Goal: Find specific page/section: Find specific page/section

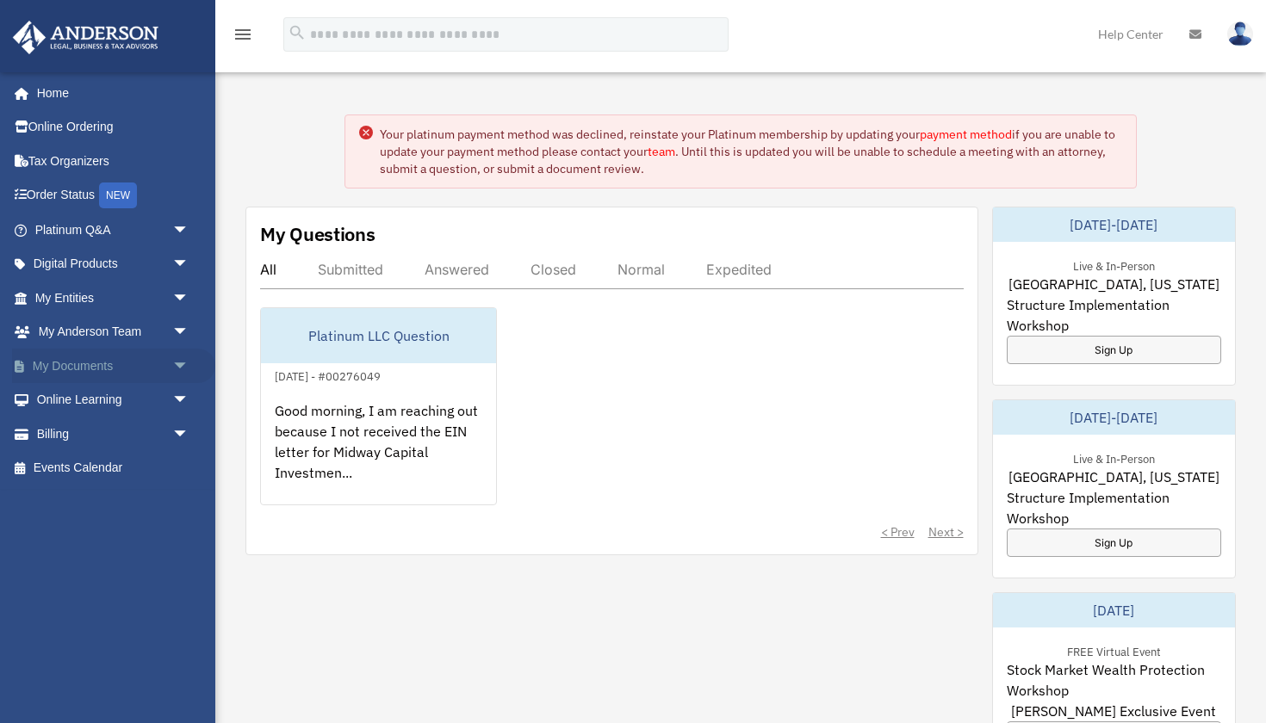
click at [172, 362] on span "arrow_drop_down" at bounding box center [189, 366] width 34 height 35
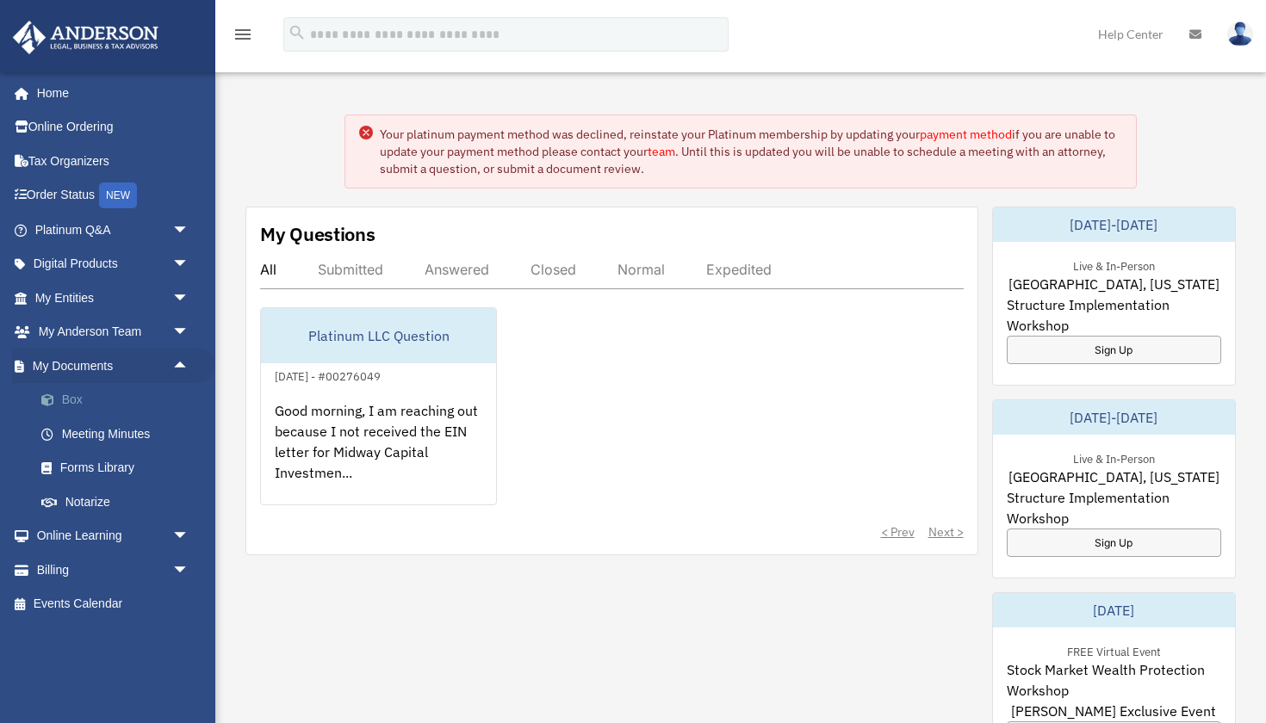
click at [82, 398] on link "Box" at bounding box center [119, 400] width 191 height 34
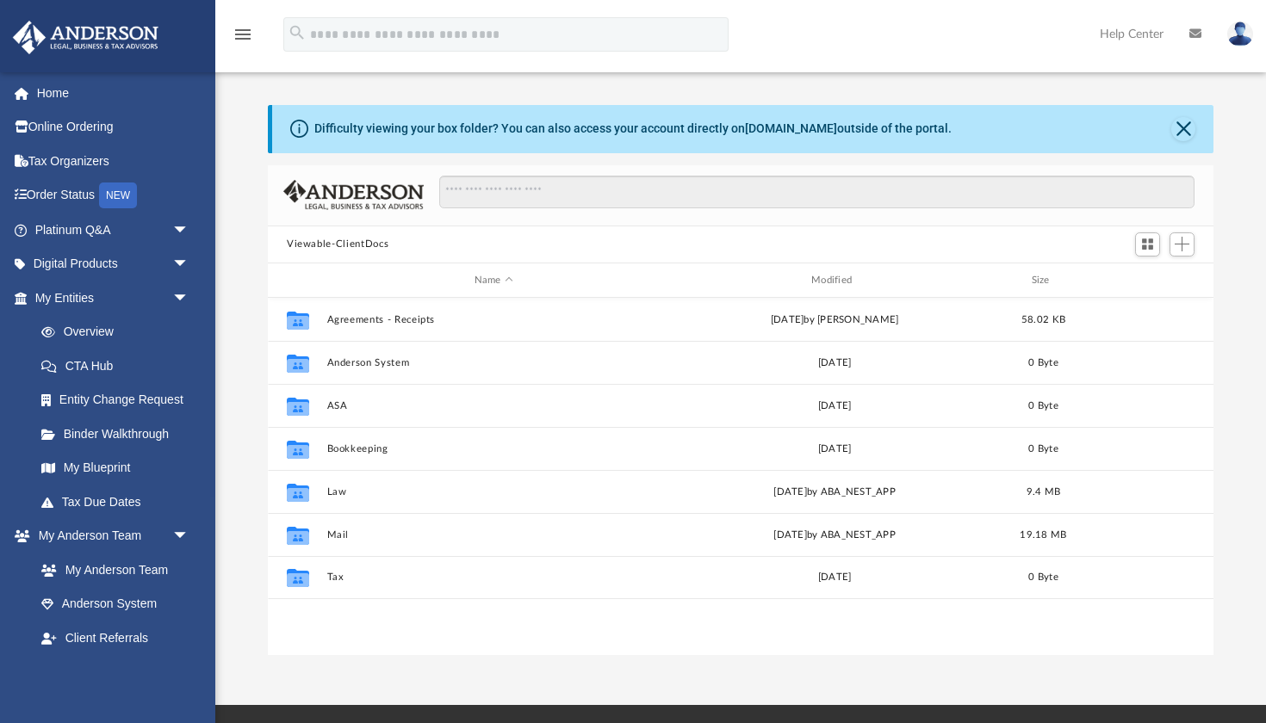
scroll to position [392, 945]
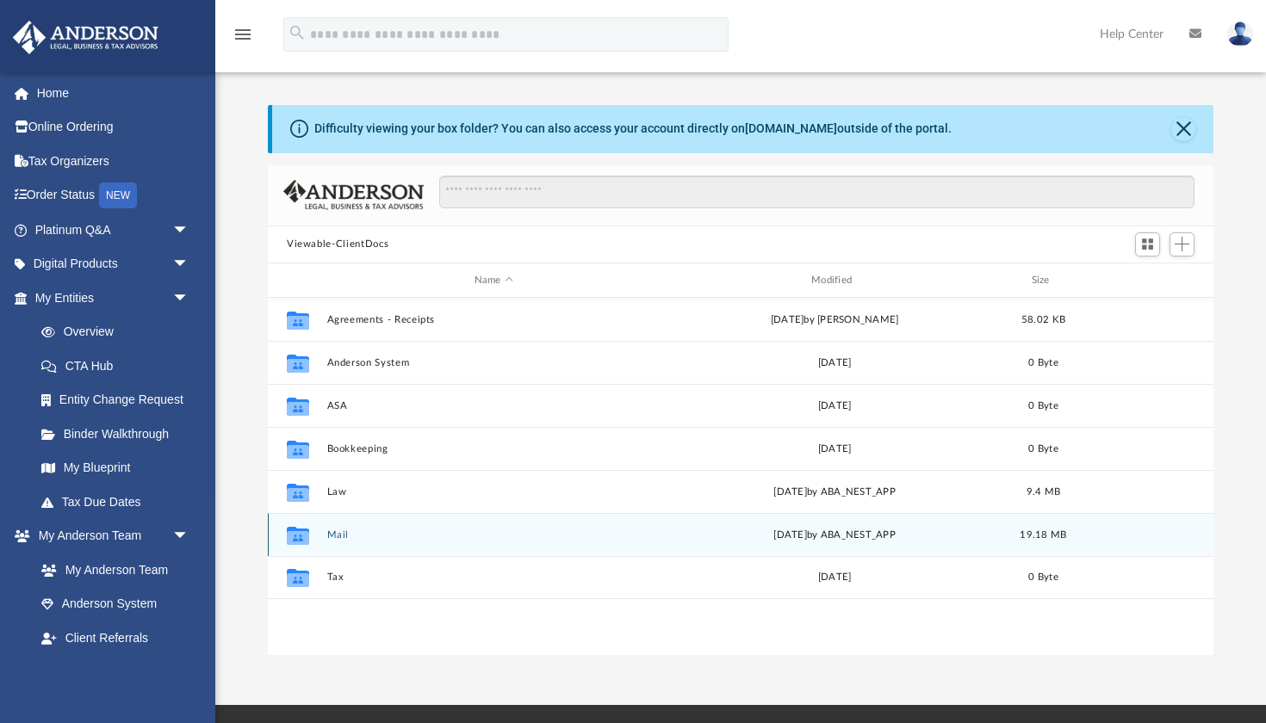
click at [427, 535] on button "Mail" at bounding box center [493, 534] width 333 height 11
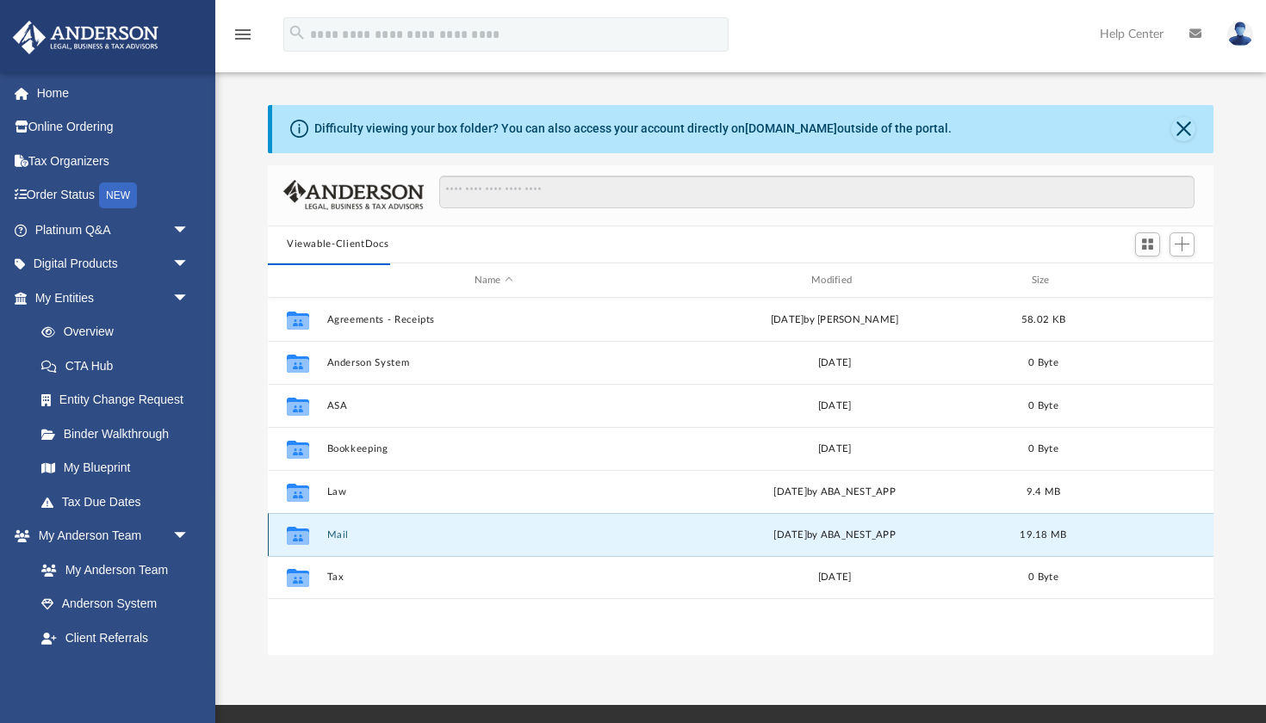
click at [321, 535] on div "Collaborated Folder Mail yesterday by ABA_NEST_APP 19.18 MB" at bounding box center [740, 534] width 945 height 43
click at [341, 534] on button "Mail" at bounding box center [493, 534] width 333 height 11
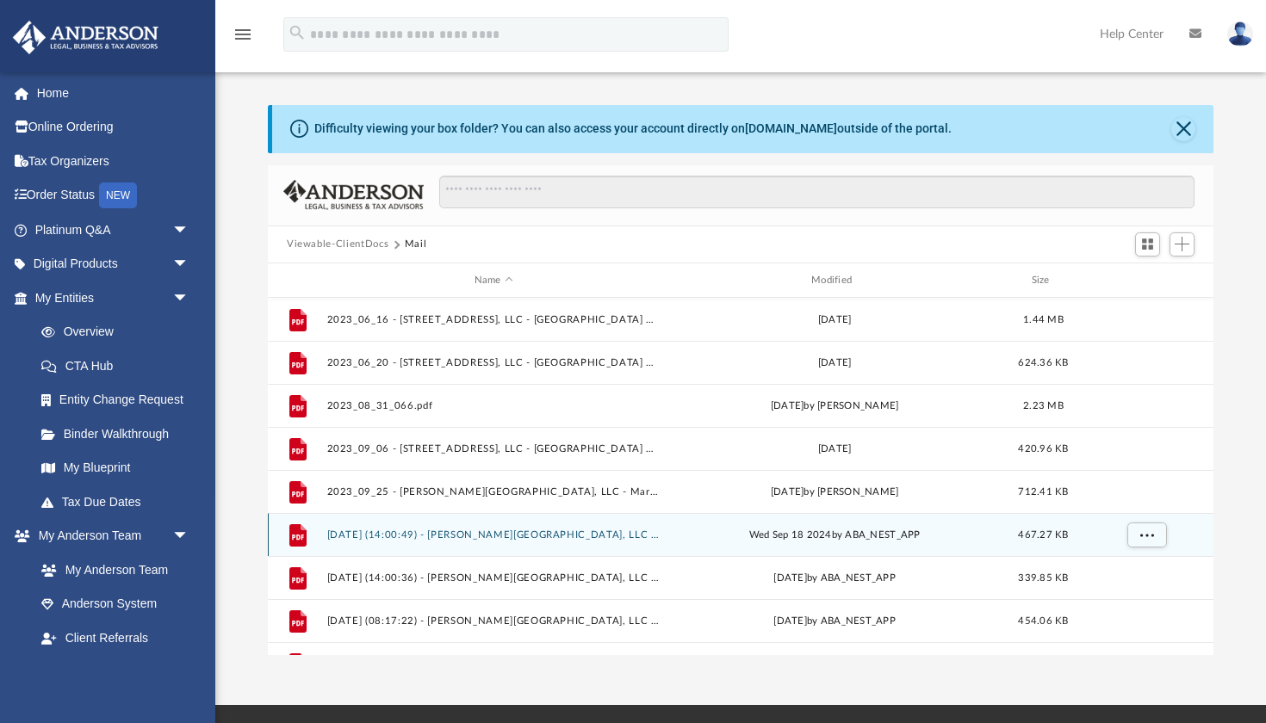
click at [341, 534] on button "2024.09.18 (14:00:49) - West Winston Drive, LLC - Mail from City of Buckeye - C…" at bounding box center [493, 534] width 333 height 11
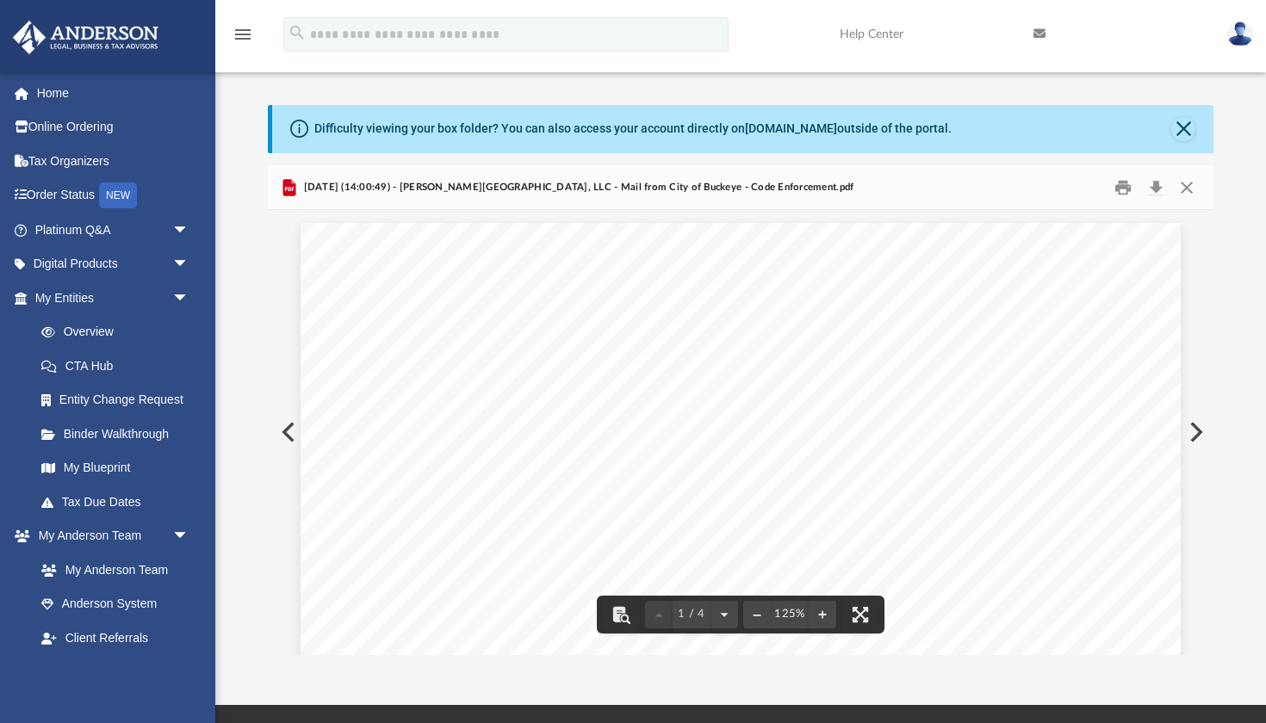
click at [285, 427] on button "Preview" at bounding box center [287, 432] width 38 height 48
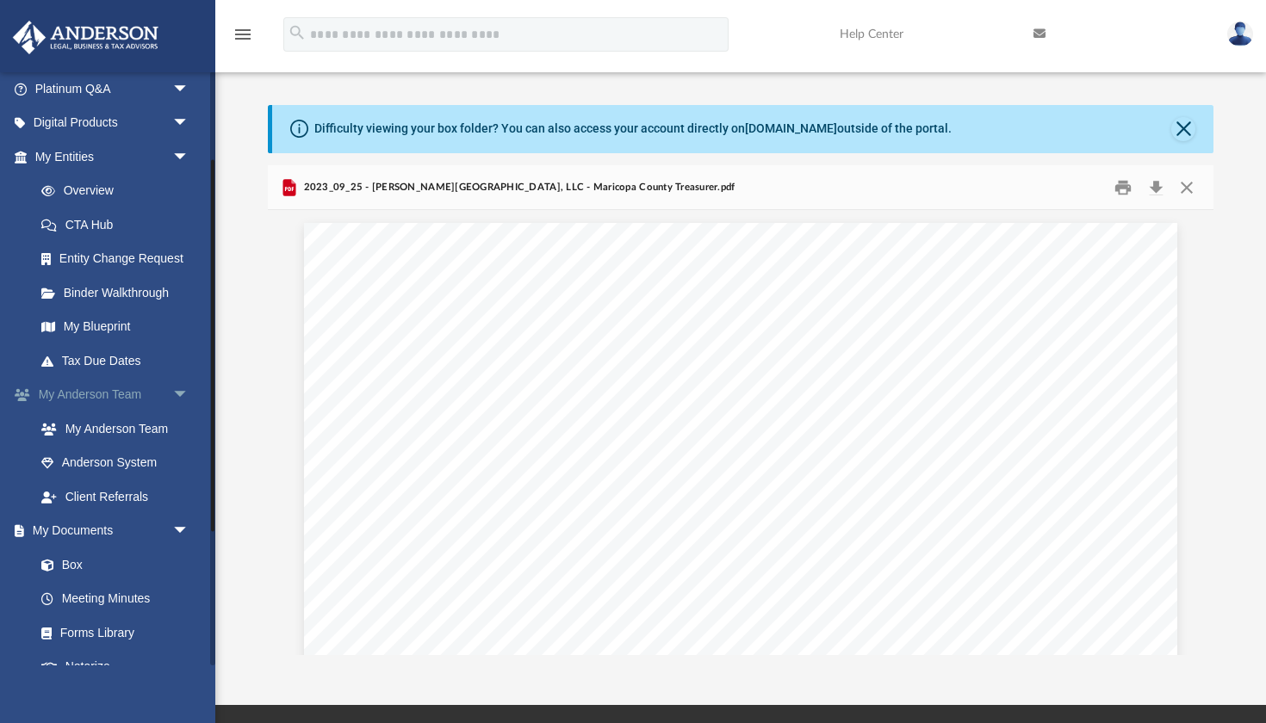
scroll to position [143, 0]
click at [74, 552] on link "Box" at bounding box center [119, 563] width 191 height 34
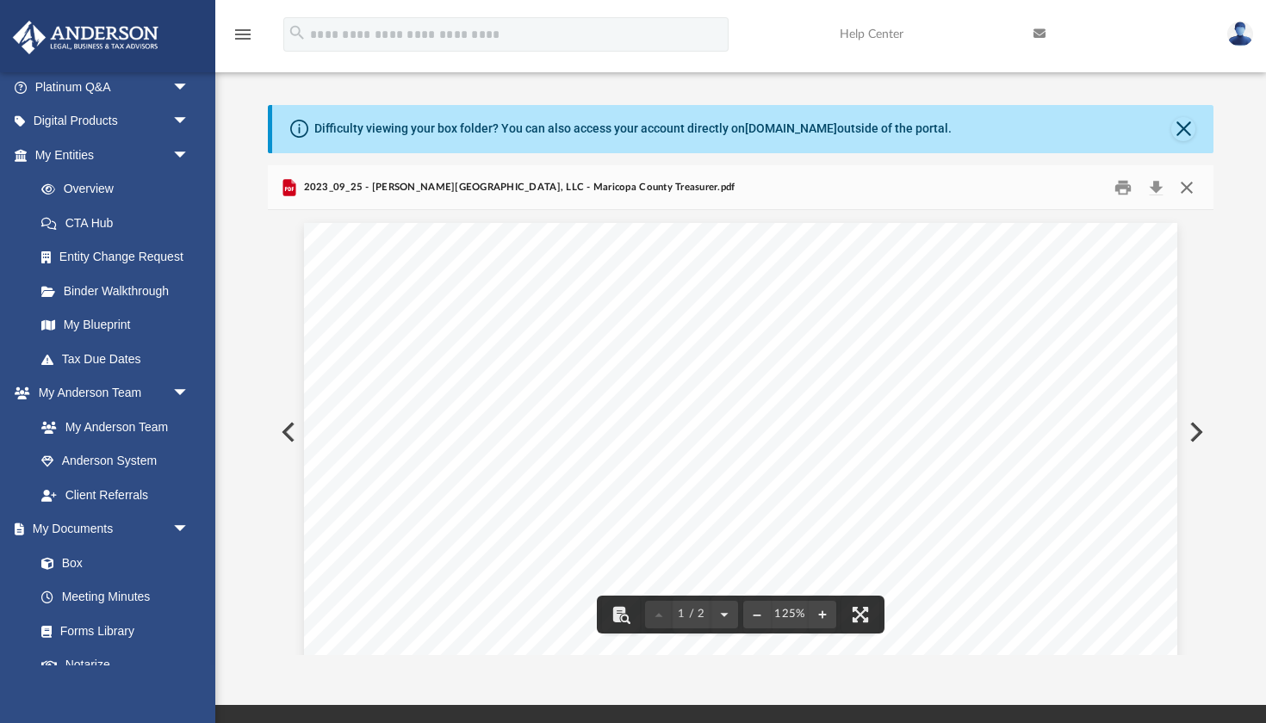
click at [1187, 185] on button "Close" at bounding box center [1186, 187] width 31 height 27
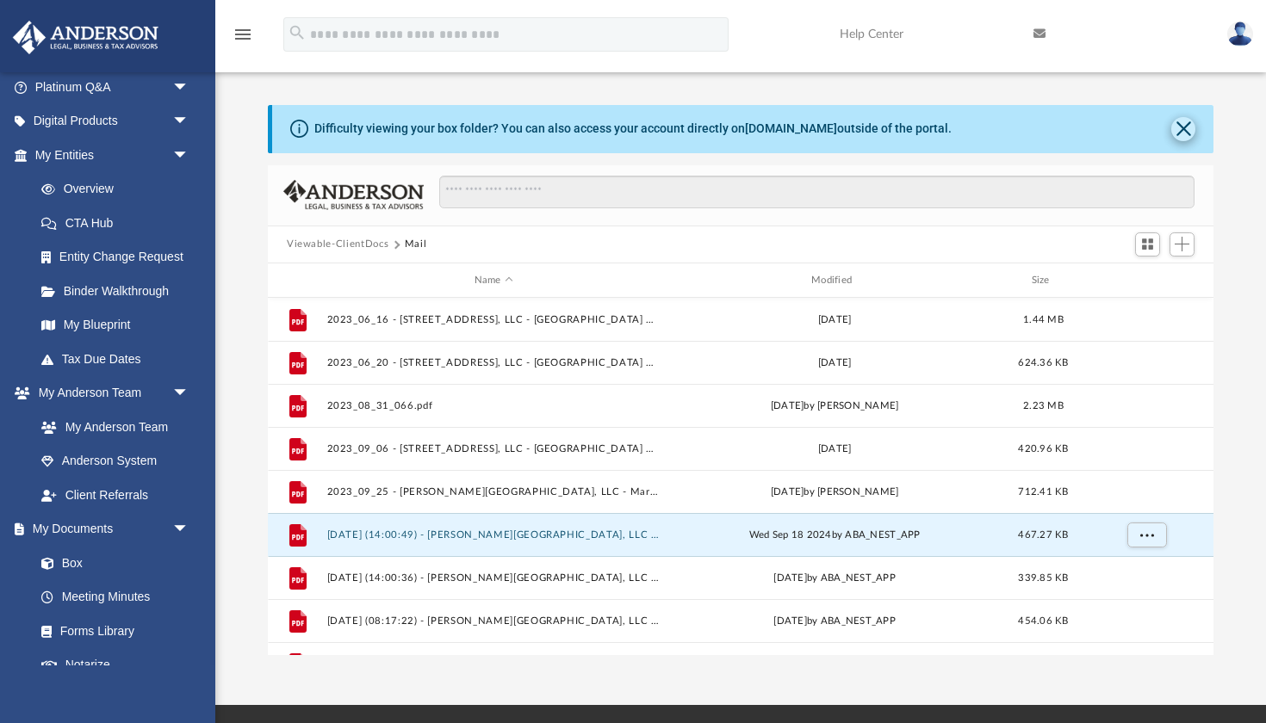
click at [1185, 125] on button "Close" at bounding box center [1183, 129] width 24 height 24
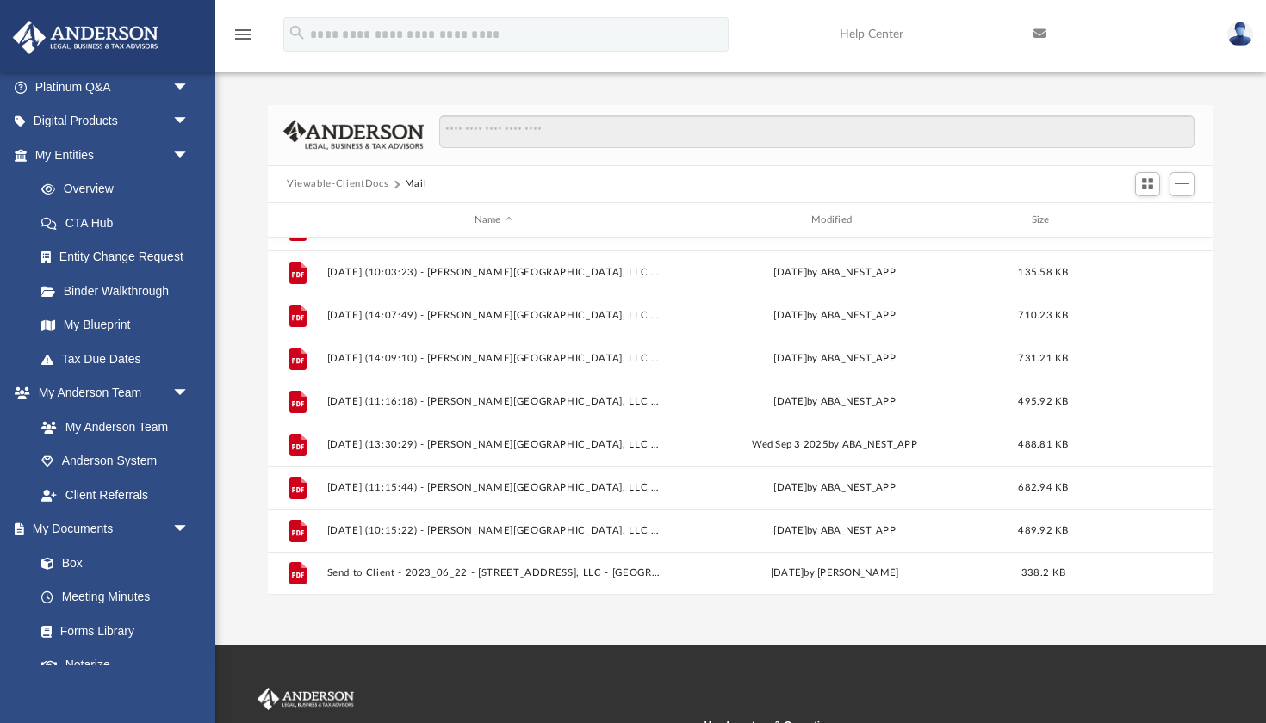
scroll to position [934, 0]
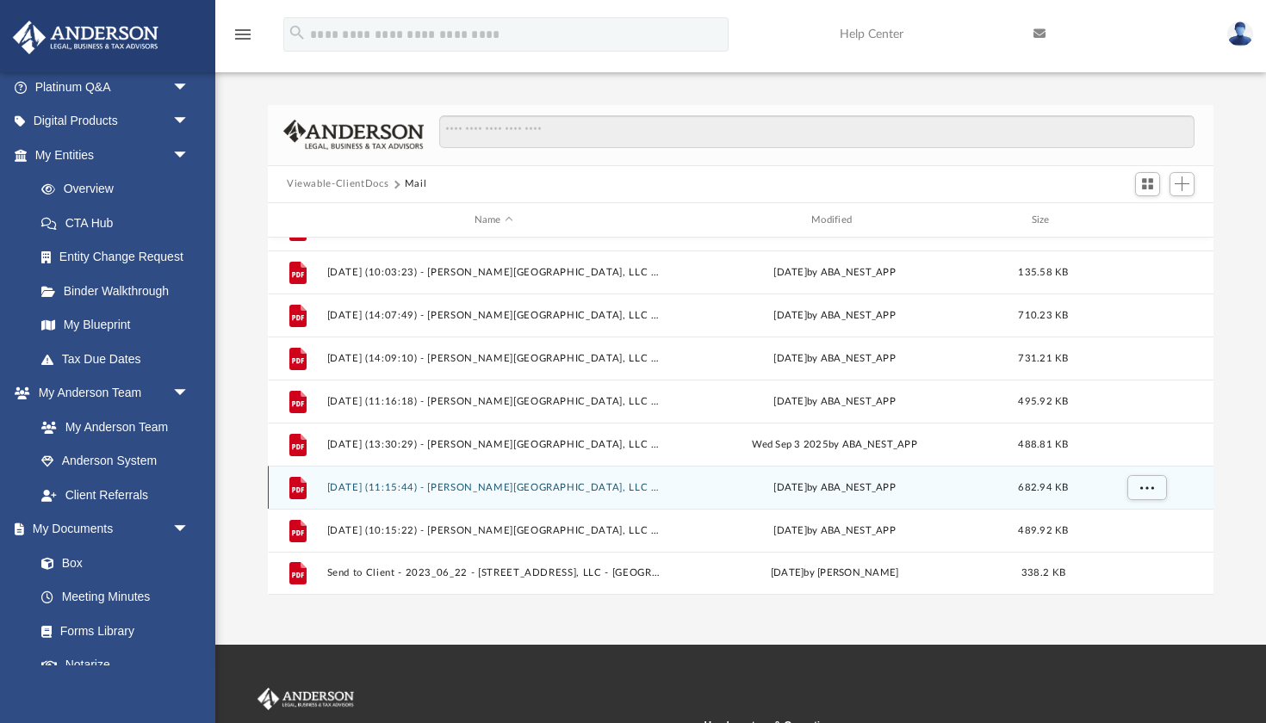
click at [571, 489] on button "2025.10.01 (11:15:44) - West Winston Drive, LLC - Land Trust Documents.pdf" at bounding box center [493, 487] width 333 height 11
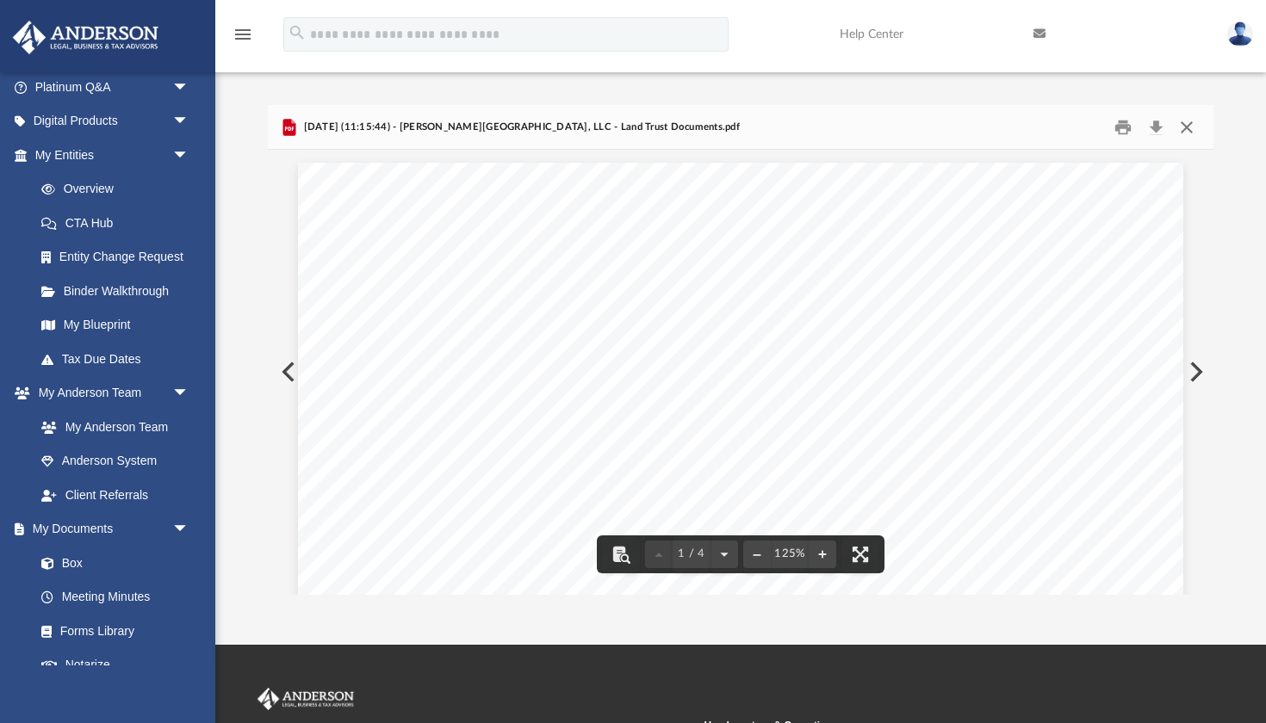
click at [1180, 131] on button "Close" at bounding box center [1186, 127] width 31 height 27
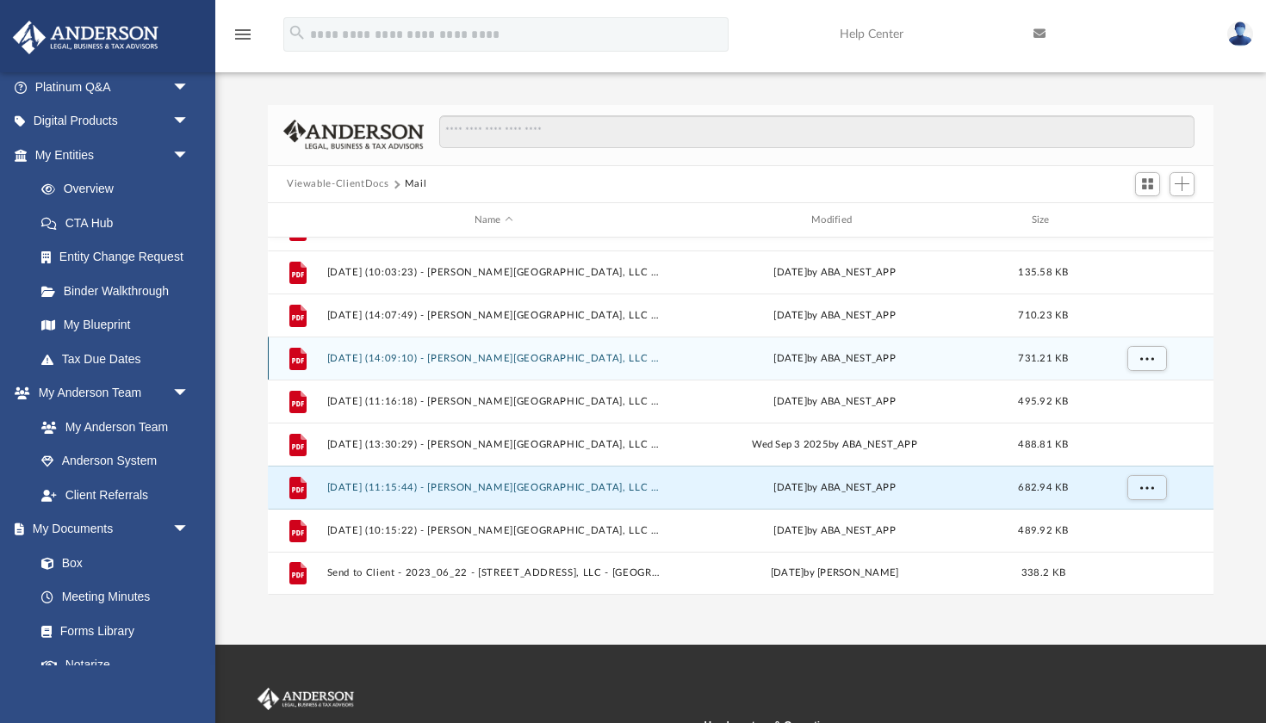
click at [630, 357] on button "2025.04.29 (14:09:10) - West Winston Drive, LLC - Mail from City of Buckeye Pol…" at bounding box center [493, 358] width 333 height 11
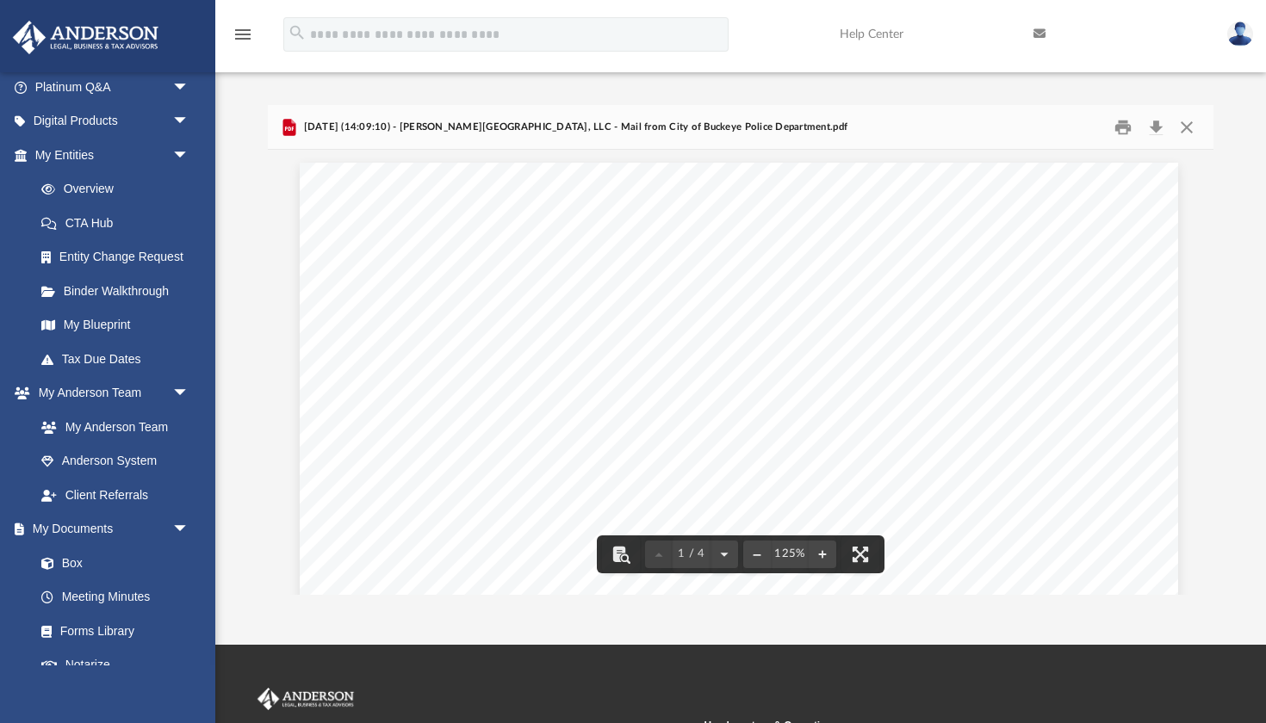
scroll to position [0, 0]
click at [1193, 124] on button "Close" at bounding box center [1186, 127] width 31 height 27
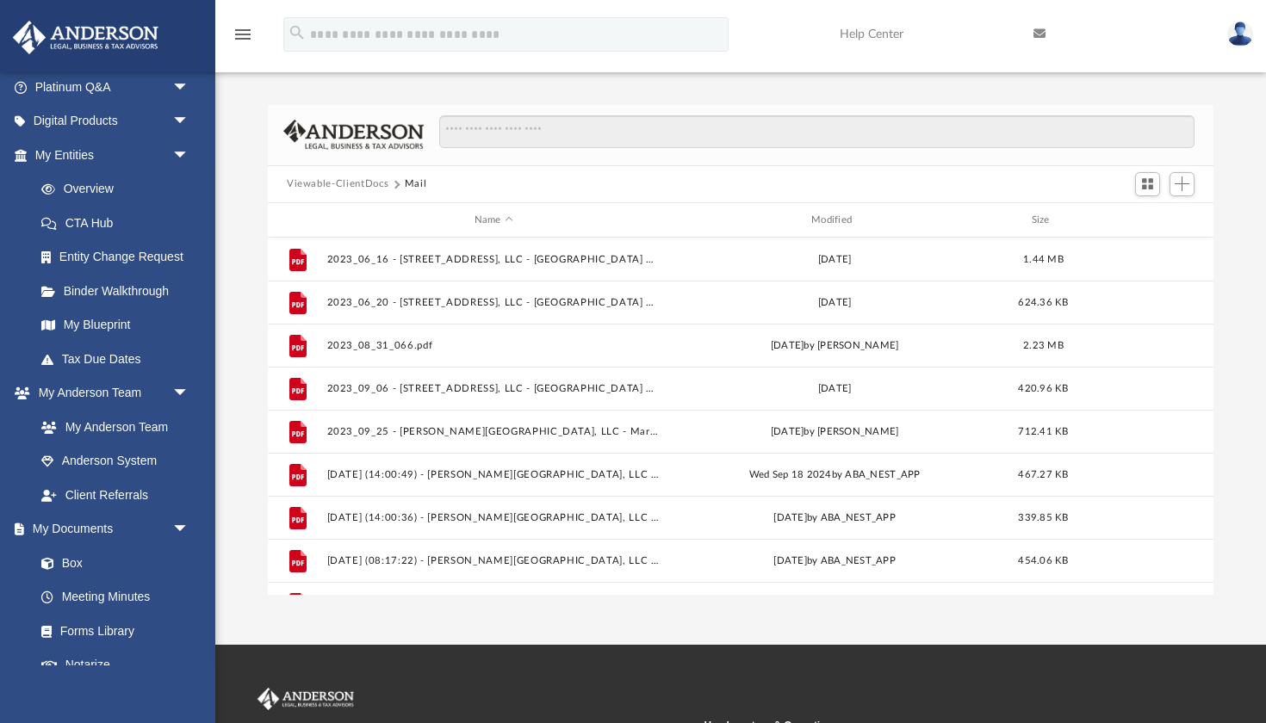
click at [837, 205] on div "Name Modified Size" at bounding box center [740, 220] width 945 height 34
click at [836, 217] on div "Modified" at bounding box center [834, 220] width 334 height 15
click at [835, 219] on div "Modified" at bounding box center [834, 220] width 334 height 15
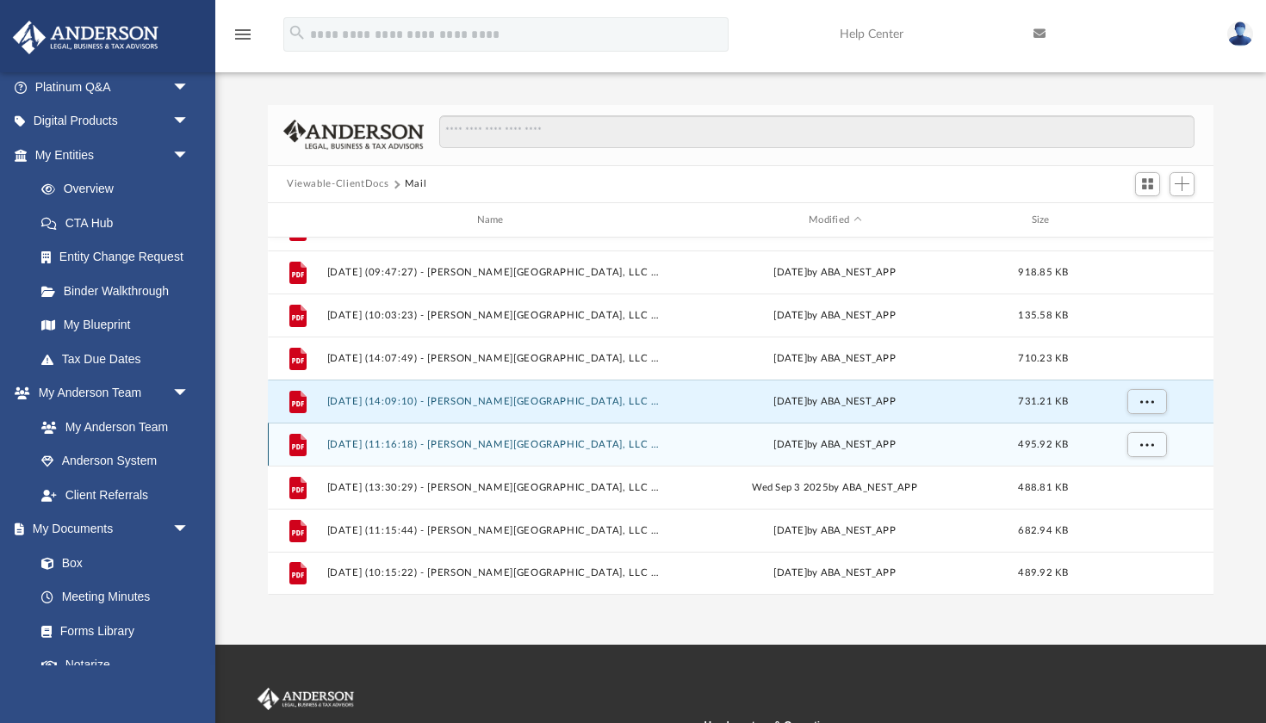
scroll to position [934, 0]
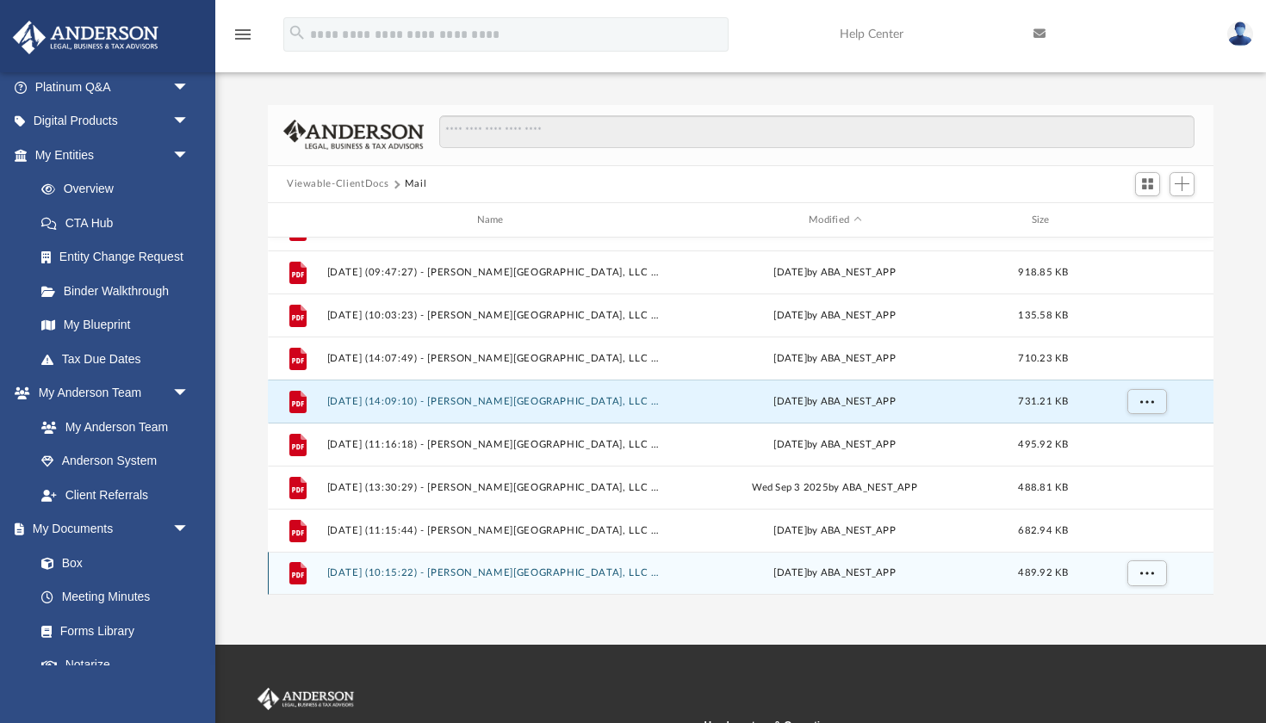
click at [452, 576] on button "2025.10.07 (10:15:22) - West Winston Drive, LLC - Mail.pdf" at bounding box center [493, 573] width 333 height 11
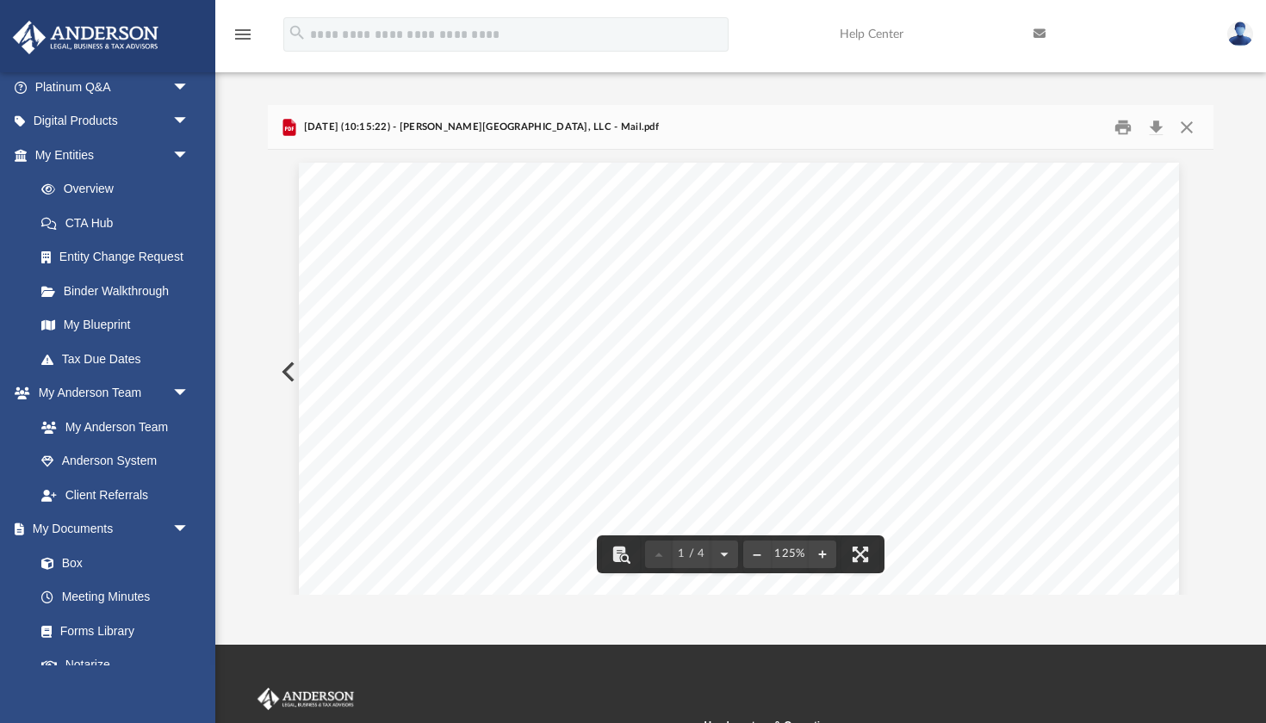
scroll to position [0, 0]
click at [1185, 125] on button "Close" at bounding box center [1186, 127] width 31 height 27
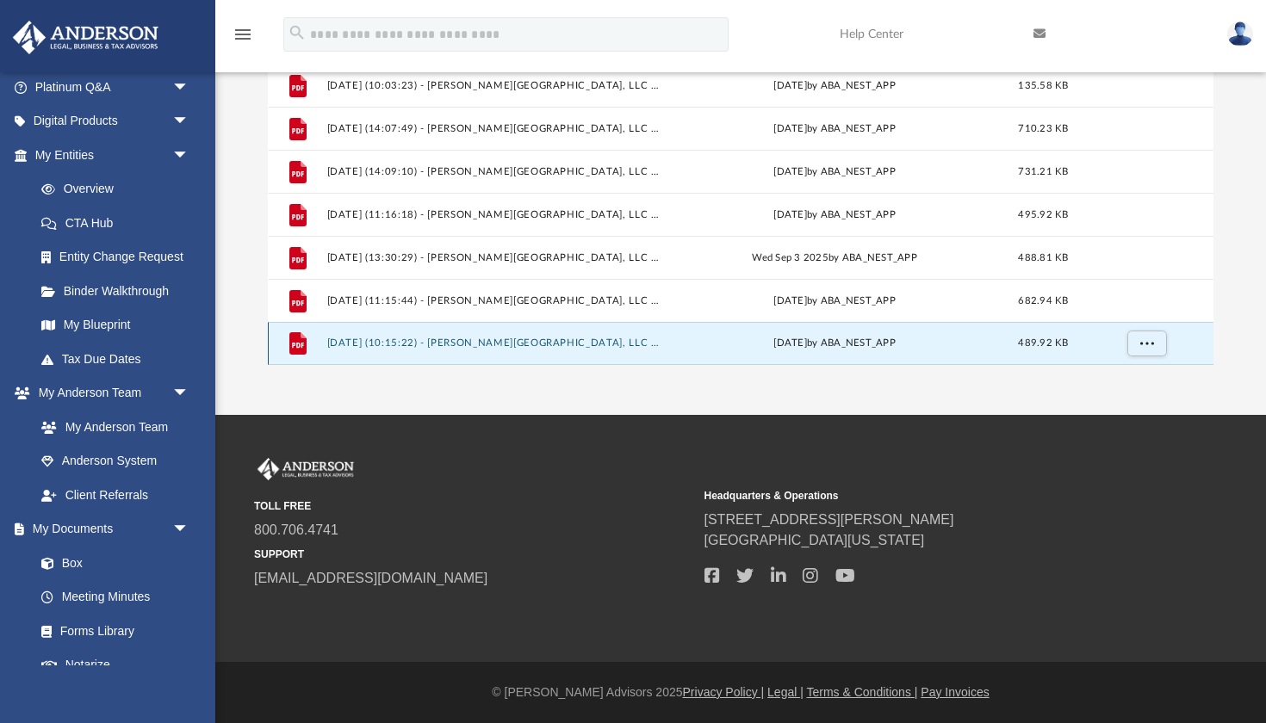
scroll to position [230, 0]
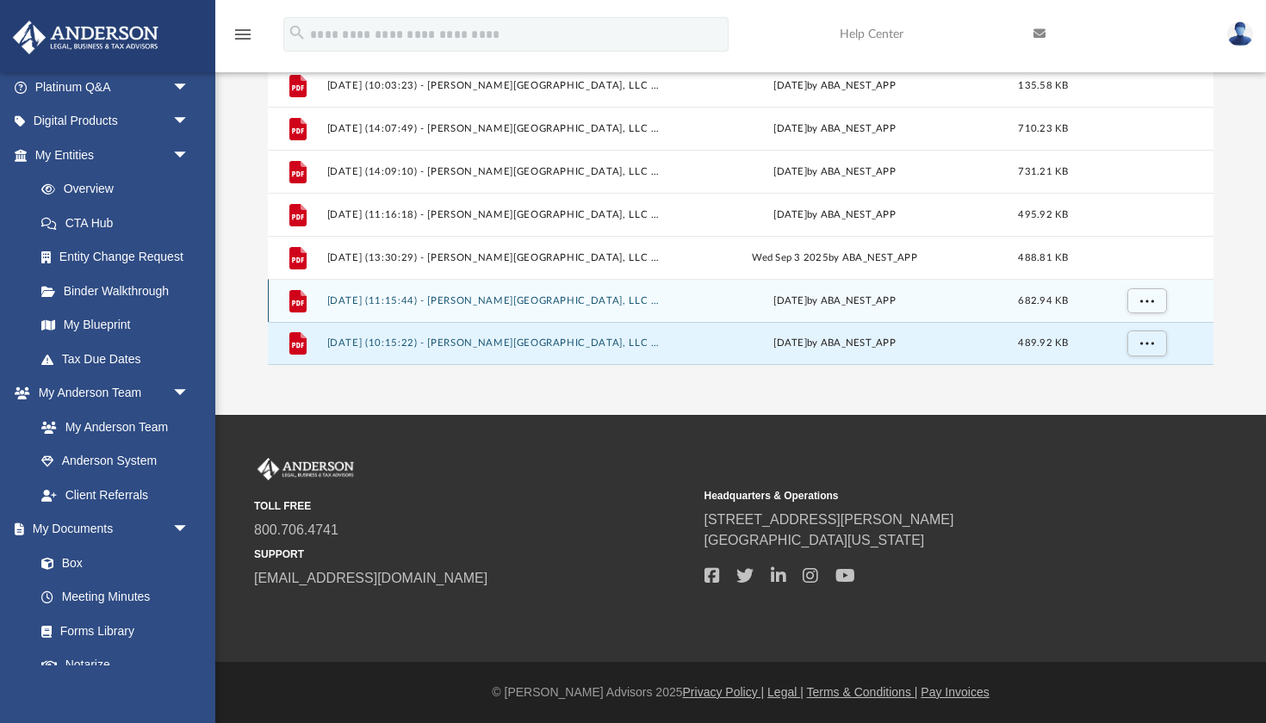
click at [615, 295] on button "2025.10.01 (11:15:44) - West Winston Drive, LLC - Land Trust Documents.pdf" at bounding box center [493, 300] width 333 height 11
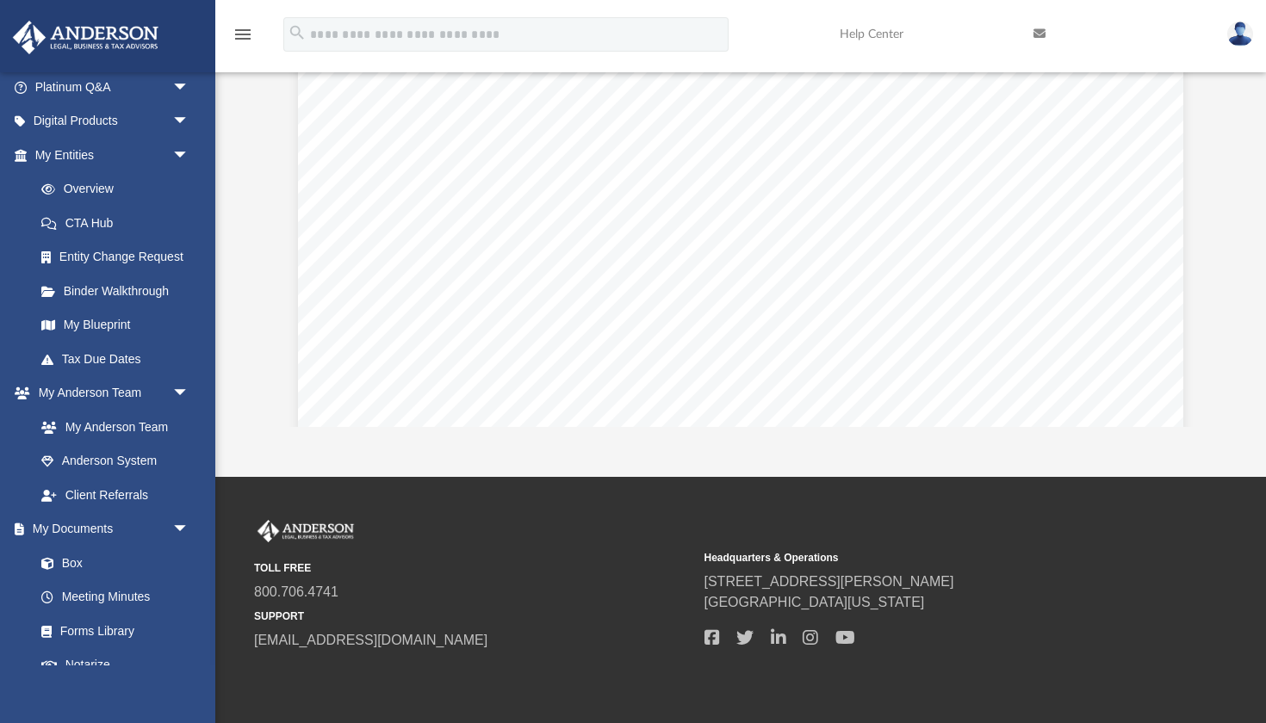
scroll to position [144, 0]
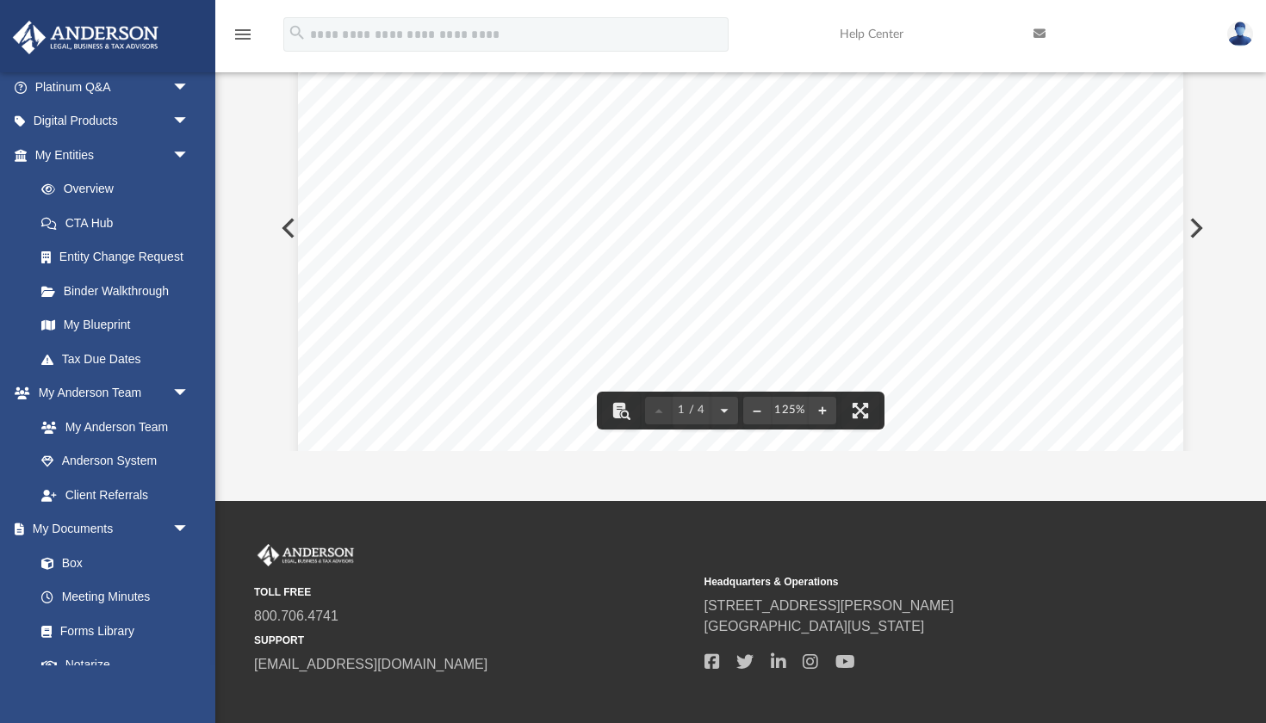
click at [1200, 226] on button "Preview" at bounding box center [1194, 228] width 38 height 48
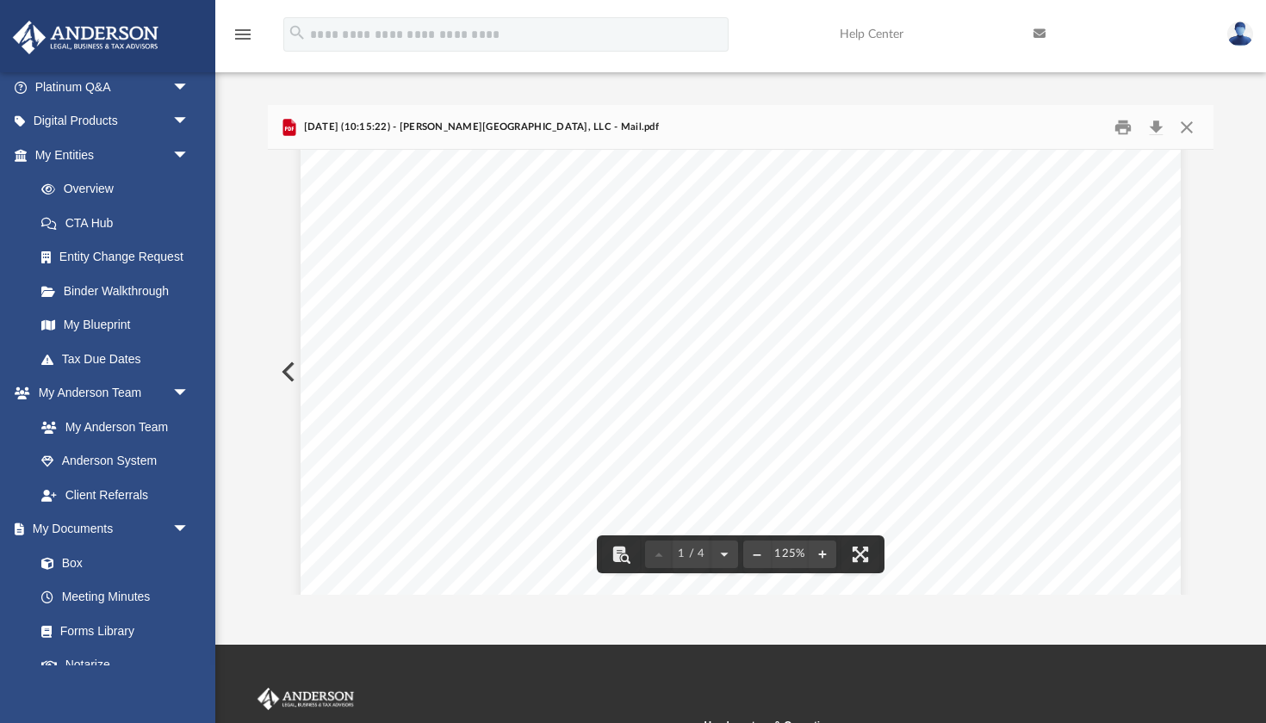
scroll to position [193, 0]
click at [290, 374] on button "Preview" at bounding box center [287, 372] width 38 height 48
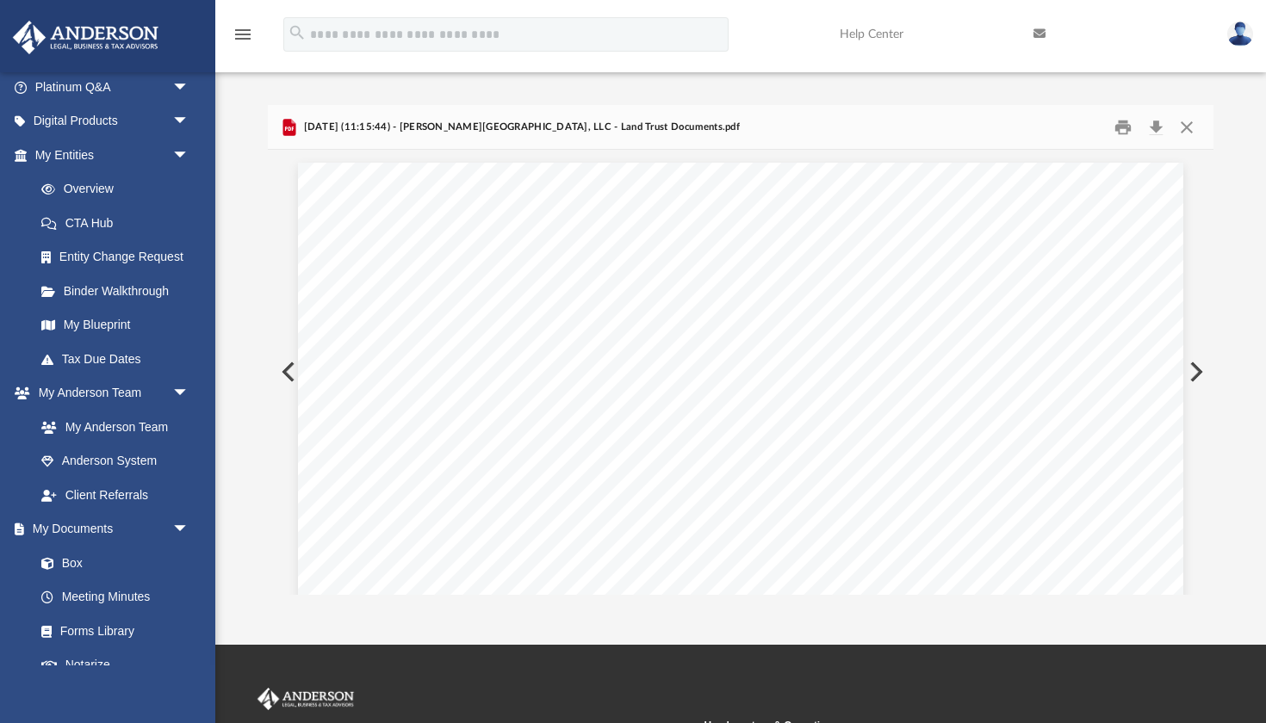
click at [290, 374] on button "Preview" at bounding box center [287, 372] width 38 height 48
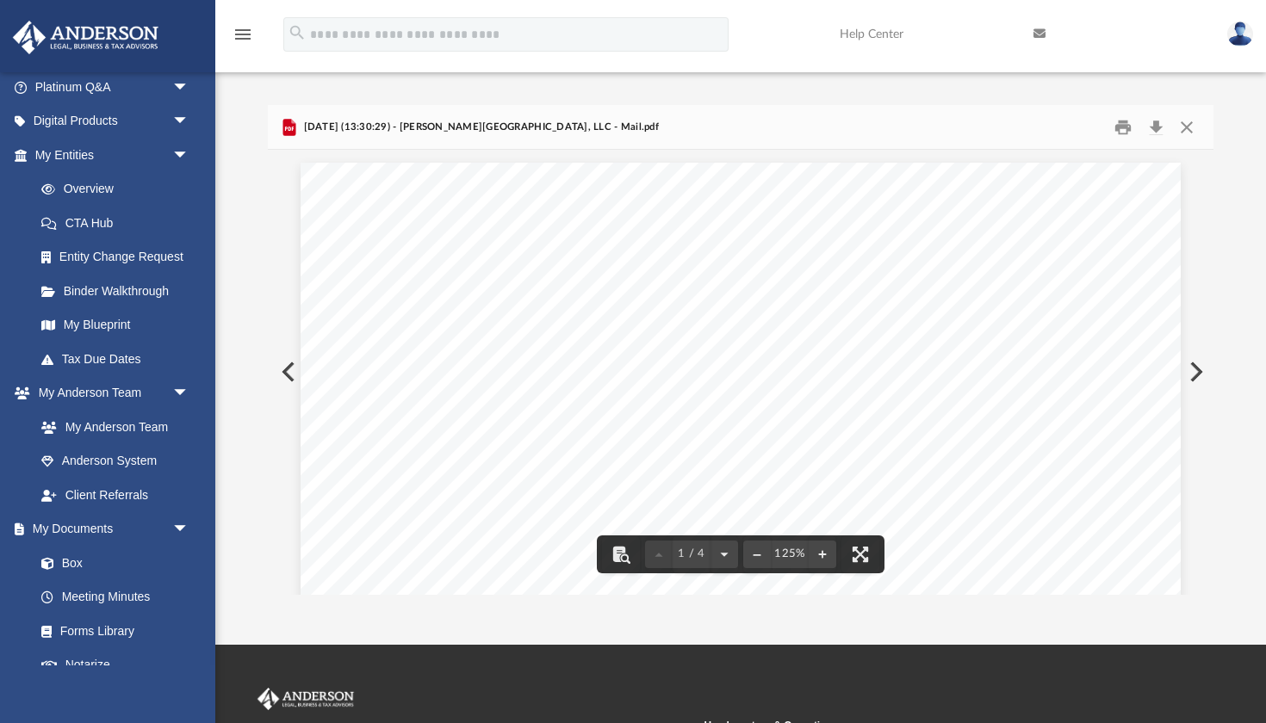
scroll to position [0, 0]
click at [295, 362] on button "Preview" at bounding box center [287, 372] width 38 height 48
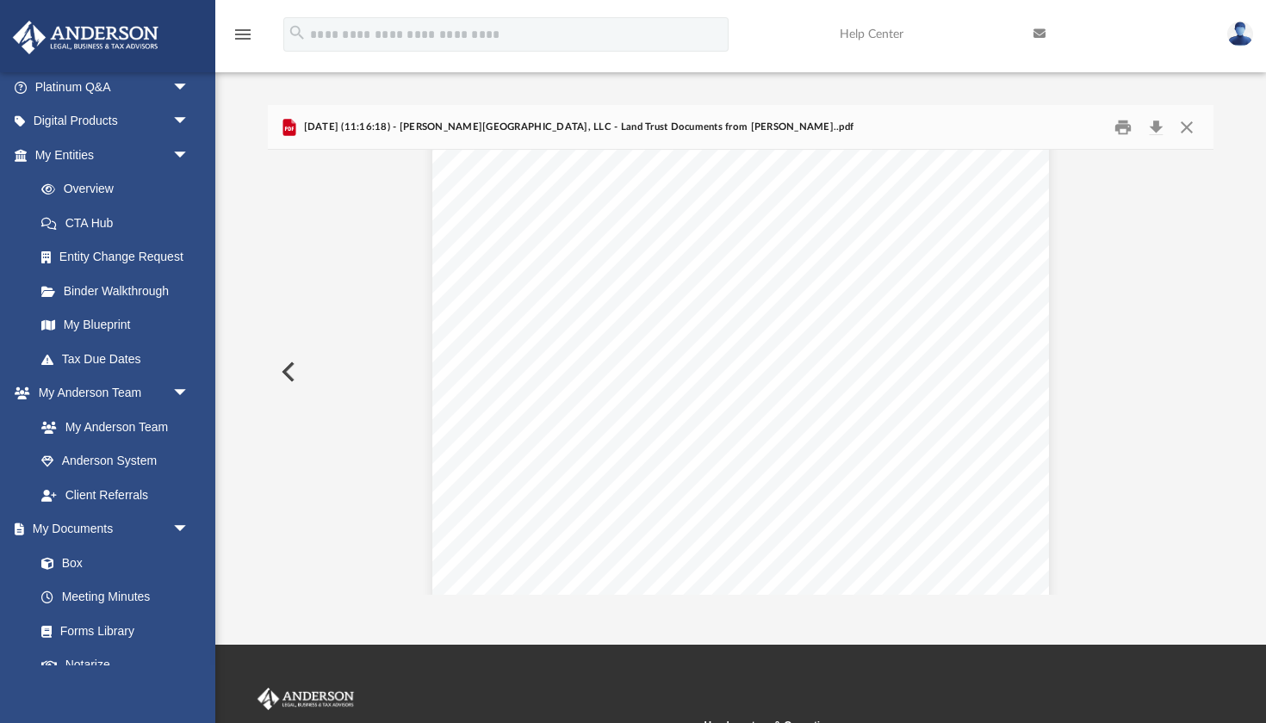
click at [286, 354] on button "Preview" at bounding box center [287, 372] width 38 height 48
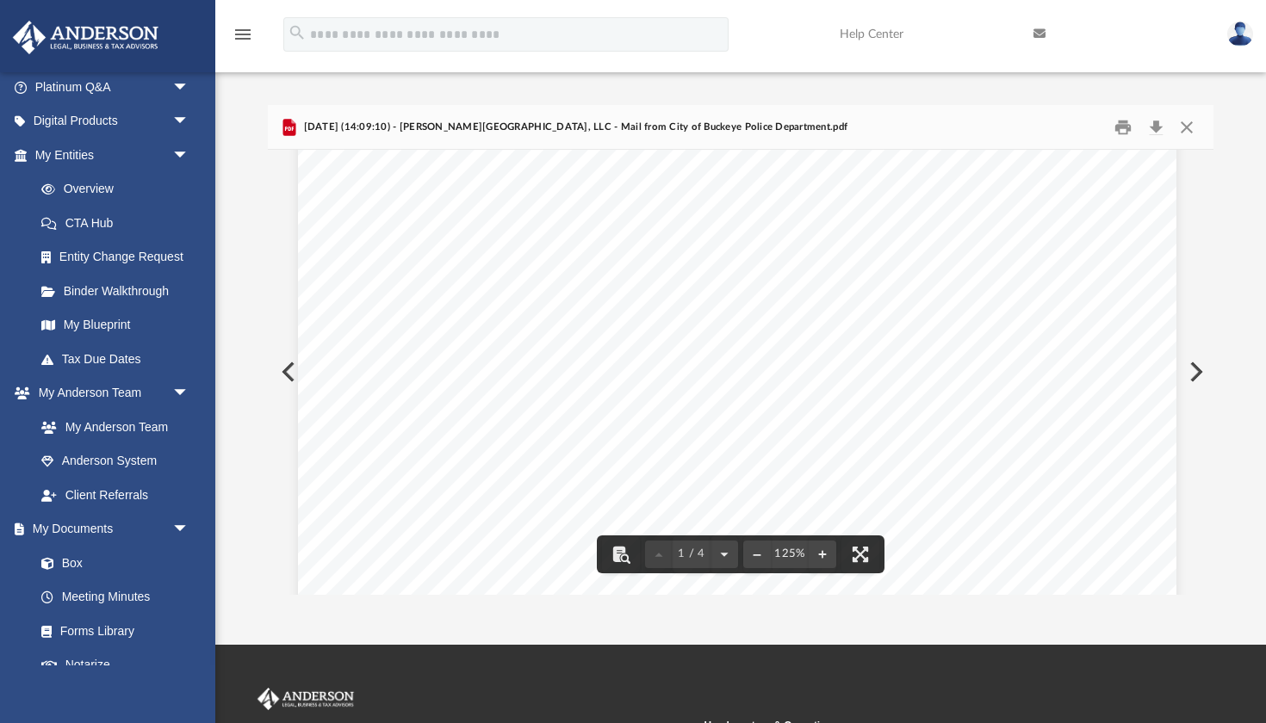
click at [288, 369] on button "Preview" at bounding box center [287, 372] width 38 height 48
click at [286, 372] on div "Page 1" at bounding box center [740, 361] width 911 height 397
click at [288, 369] on div "Page 1" at bounding box center [740, 361] width 911 height 397
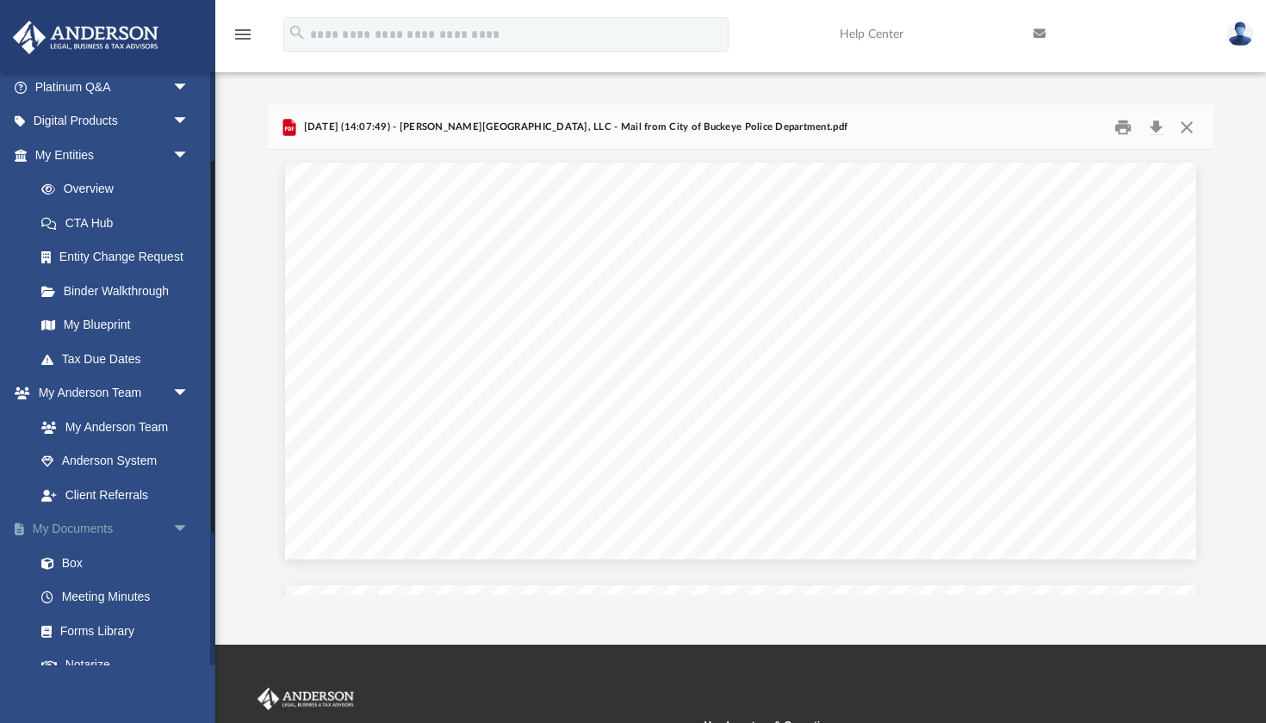
click at [179, 518] on span "arrow_drop_down" at bounding box center [189, 529] width 34 height 35
click at [178, 382] on span "arrow_drop_down" at bounding box center [189, 393] width 34 height 35
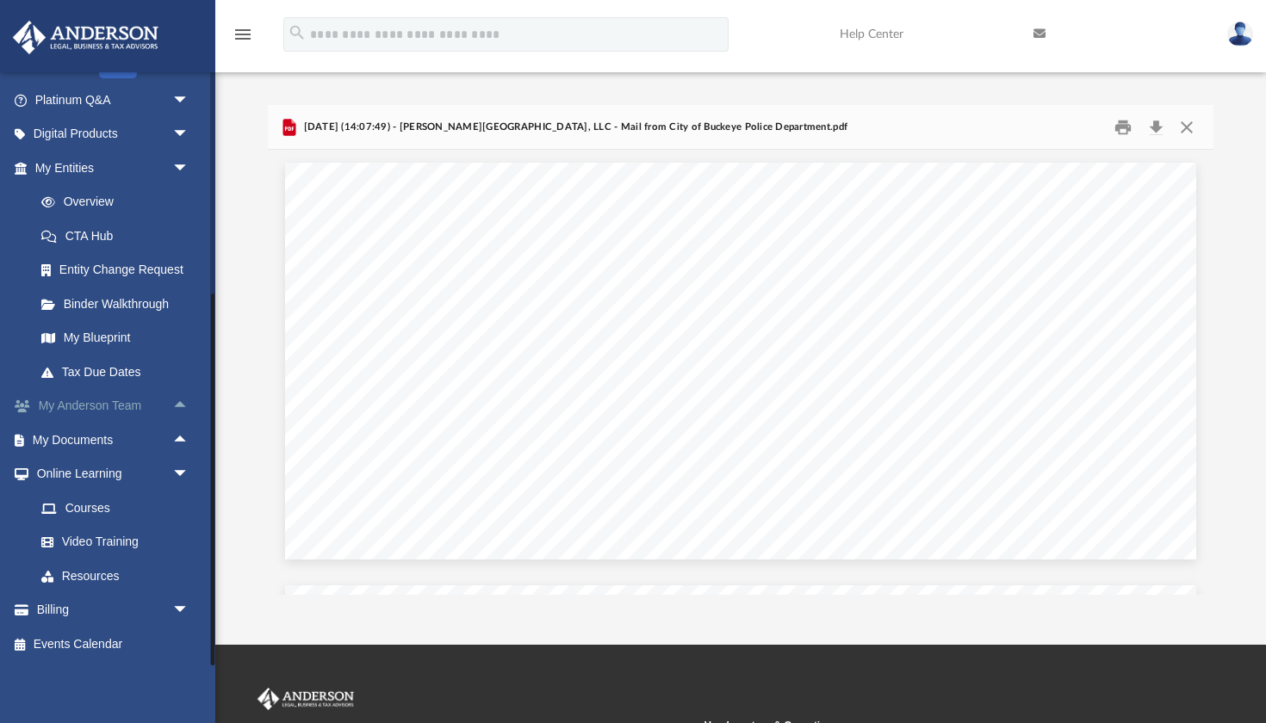
scroll to position [121, 0]
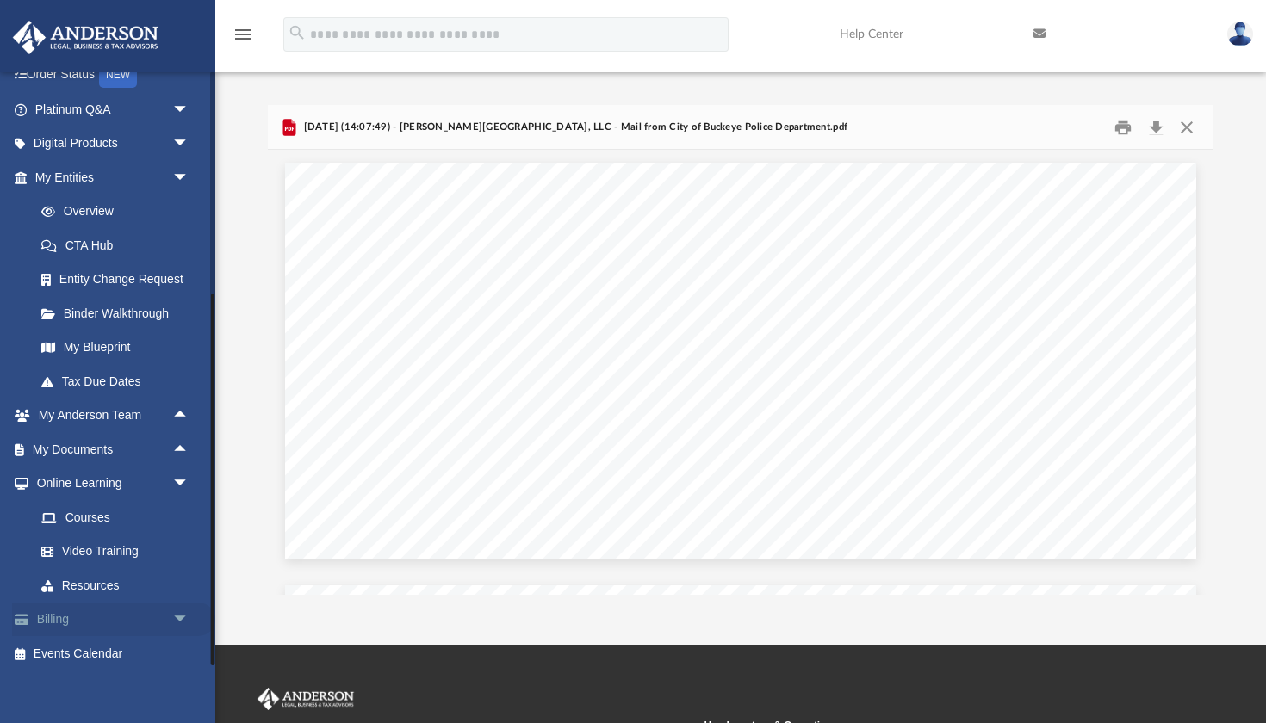
click at [116, 615] on link "Billing arrow_drop_down" at bounding box center [113, 620] width 203 height 34
click at [180, 616] on span "arrow_drop_down" at bounding box center [189, 620] width 34 height 35
